Goal: Task Accomplishment & Management: Manage account settings

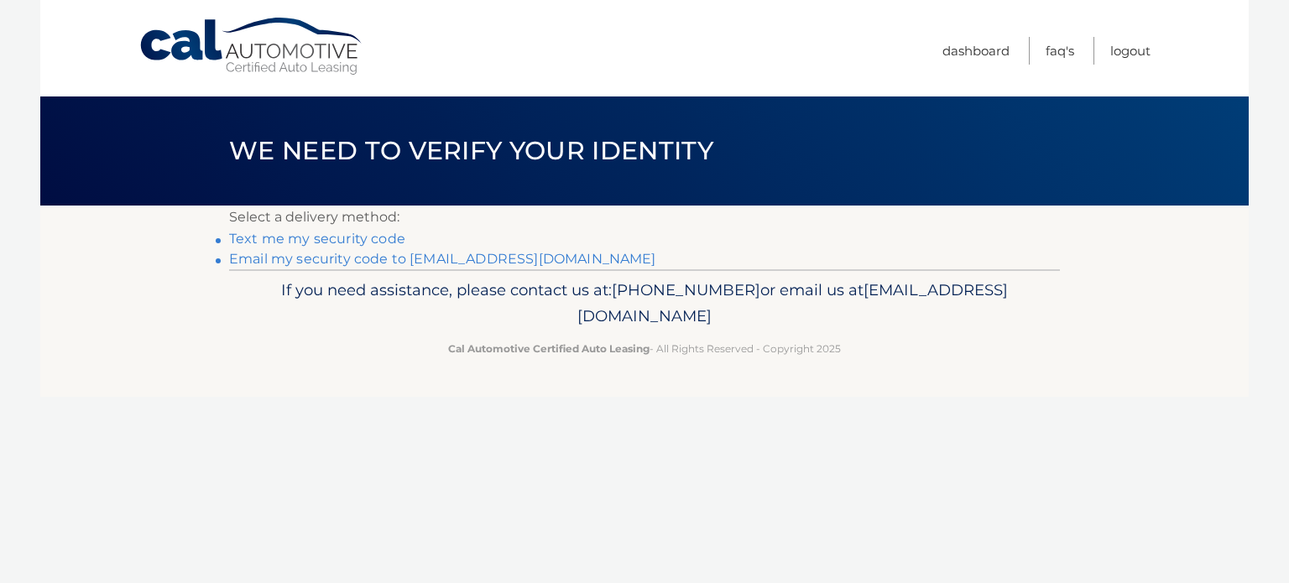
click at [510, 257] on link "Email my security code to p*******@nyc.rr.com" at bounding box center [442, 259] width 427 height 16
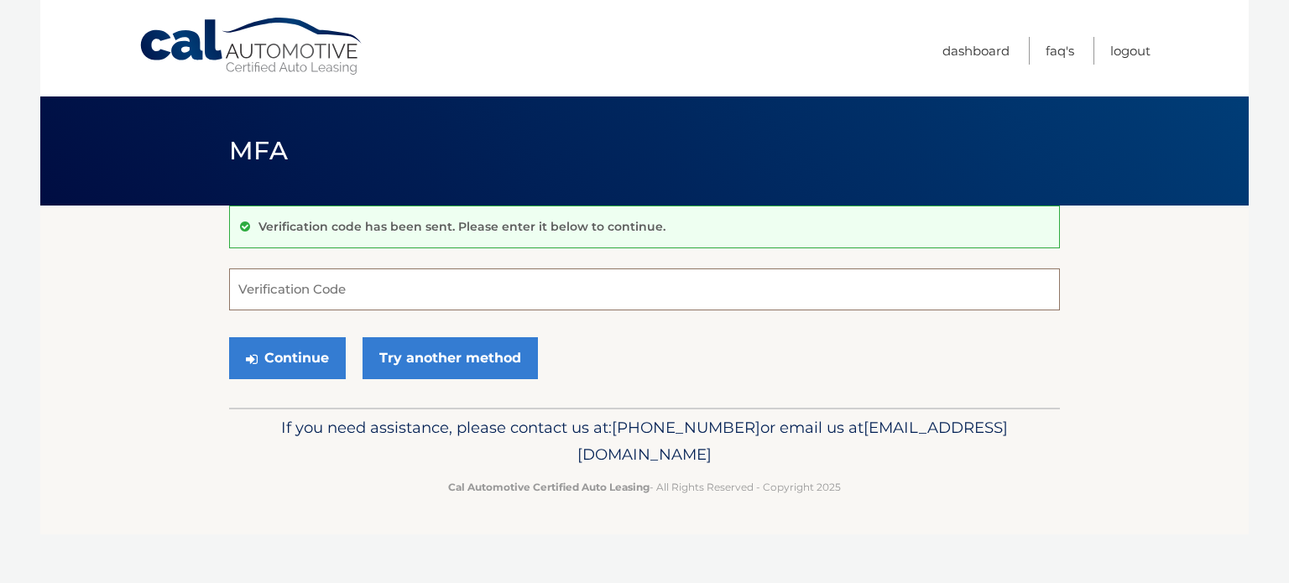
click at [445, 295] on input "Verification Code" at bounding box center [644, 289] width 831 height 42
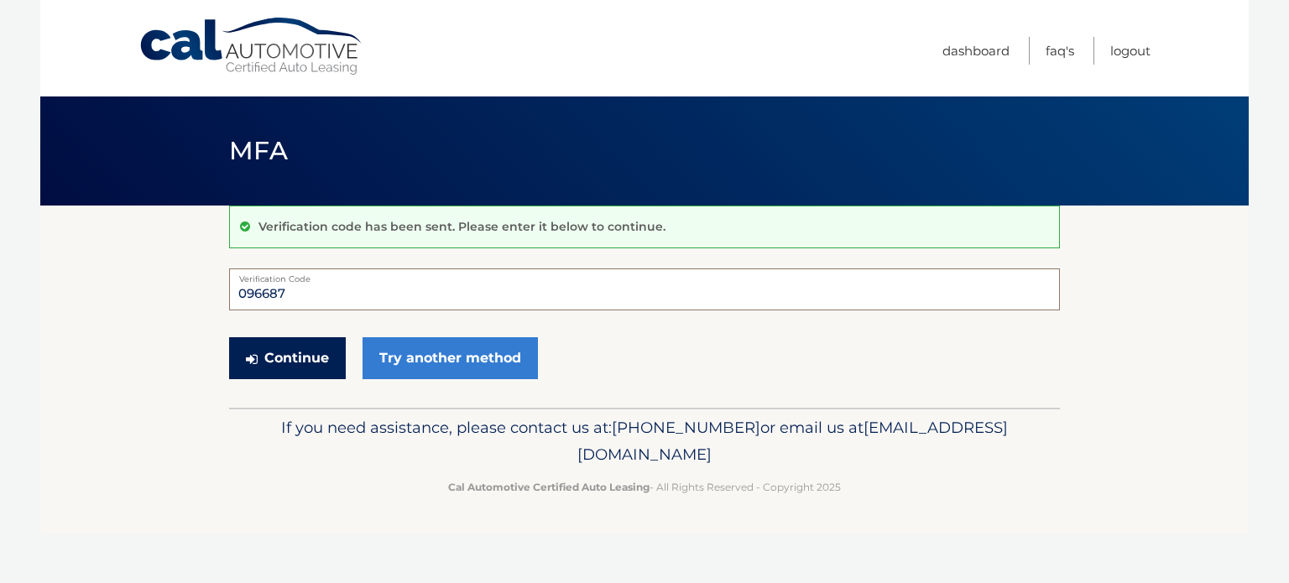
type input "096687"
click at [313, 347] on button "Continue" at bounding box center [287, 358] width 117 height 42
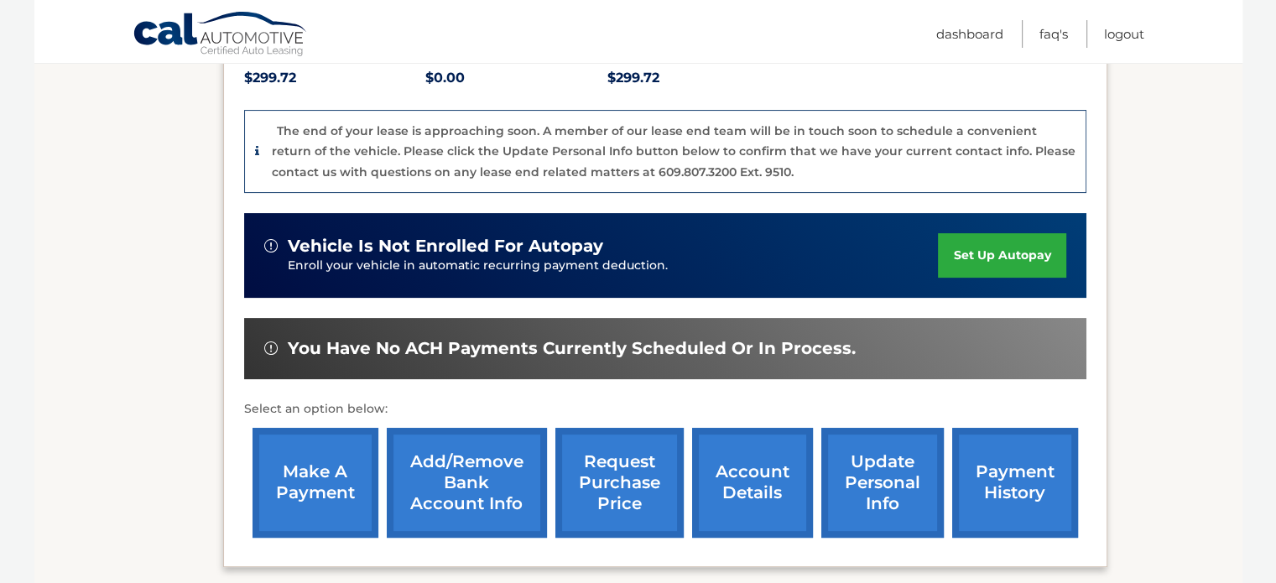
scroll to position [419, 0]
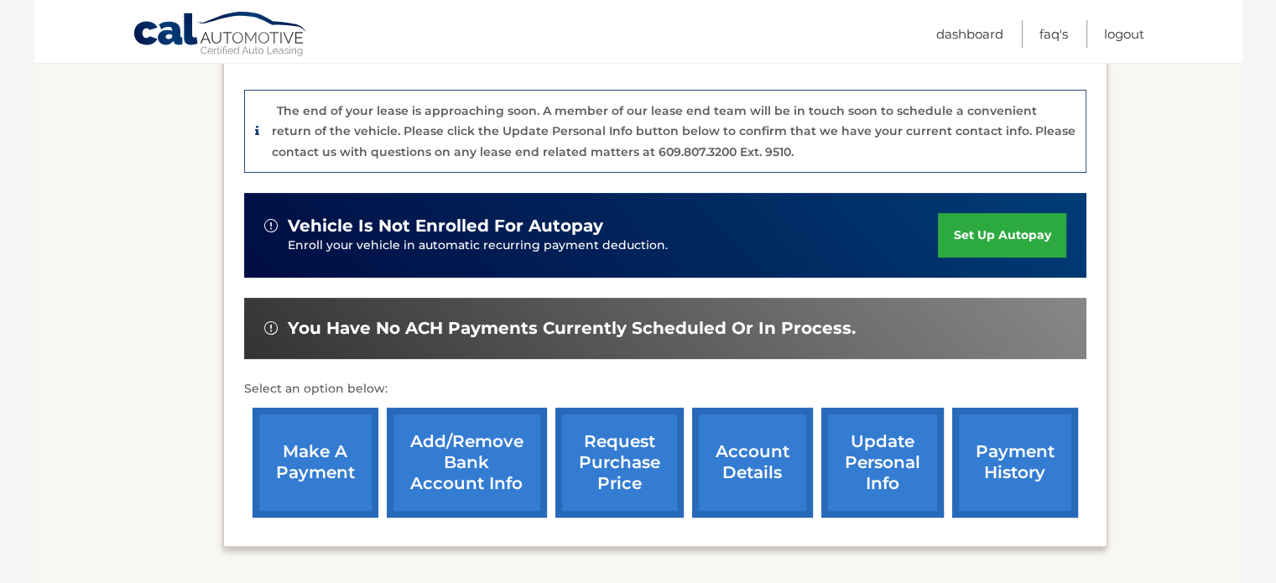
click at [975, 432] on link "payment history" at bounding box center [1015, 463] width 126 height 110
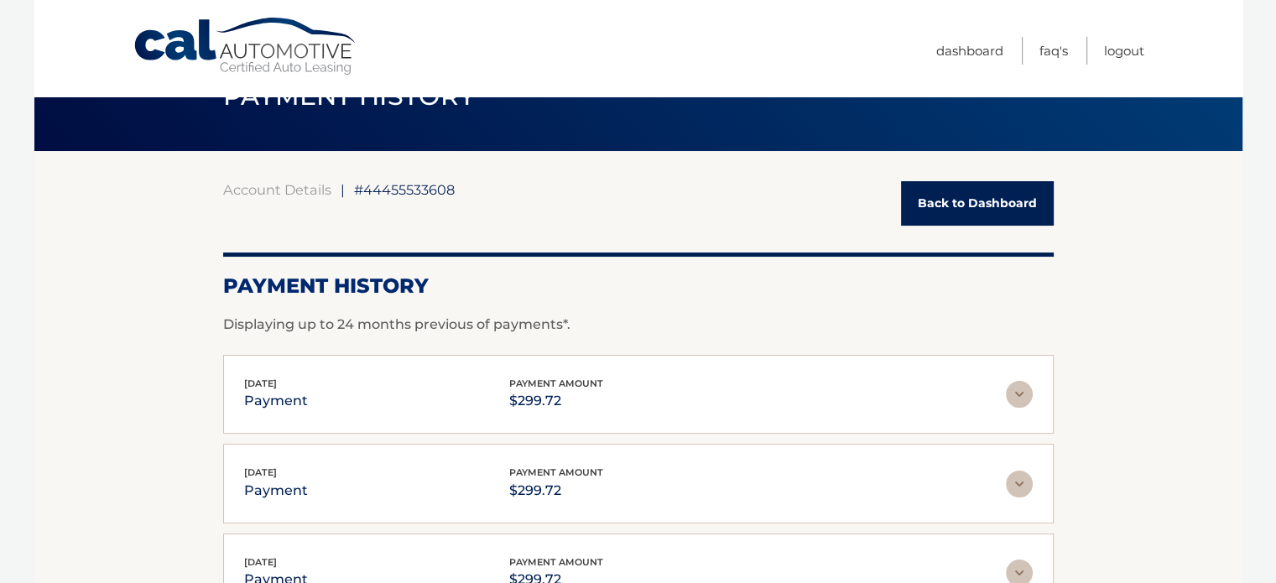
scroll to position [84, 0]
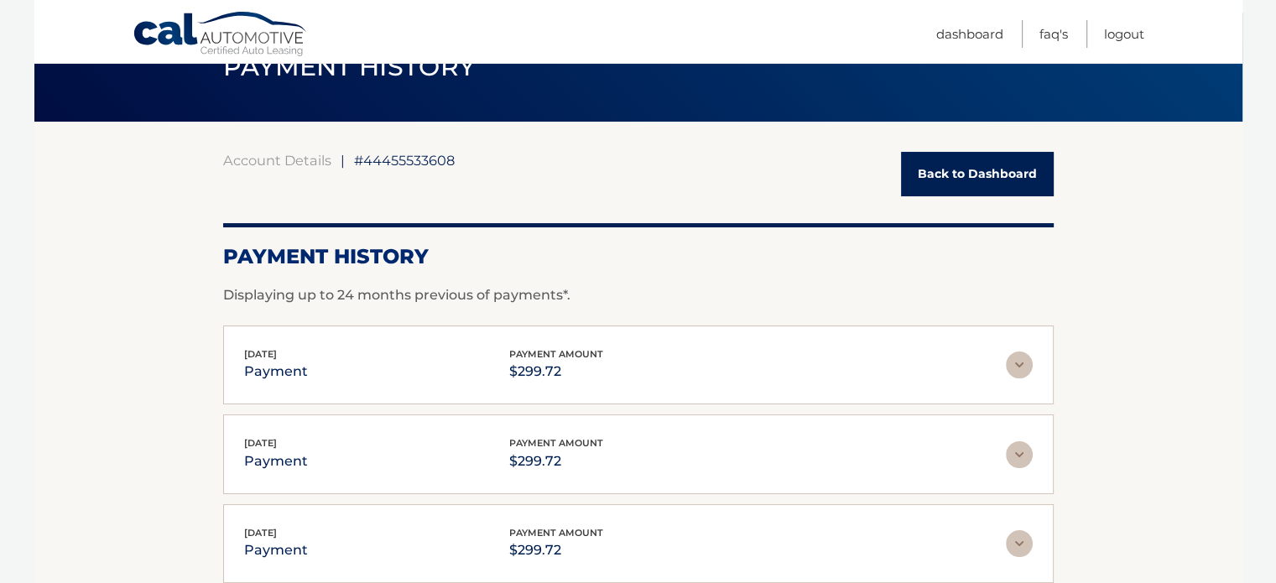
click at [445, 16] on nav "Menu Dashboard FAQ's Logout" at bounding box center [758, 31] width 772 height 63
click at [1136, 29] on link "Logout" at bounding box center [1124, 34] width 40 height 28
